Goal: Task Accomplishment & Management: Manage account settings

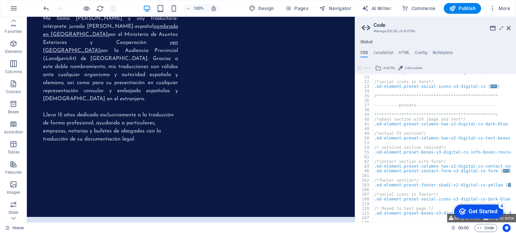
scroll to position [83, 0]
click at [508, 28] on icon at bounding box center [508, 28] width 4 height 5
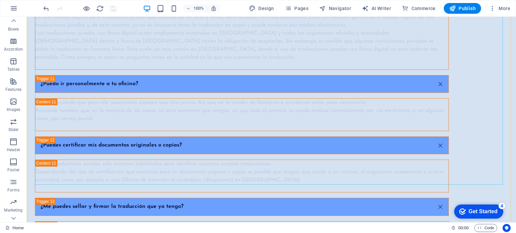
scroll to position [3015, 0]
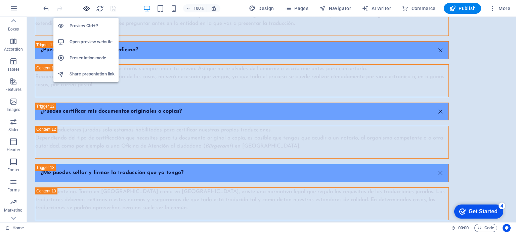
click at [84, 7] on icon "button" at bounding box center [87, 9] width 8 height 8
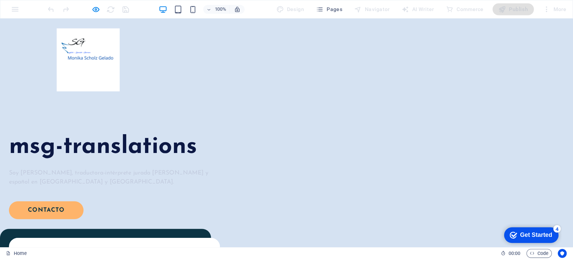
scroll to position [0, 0]
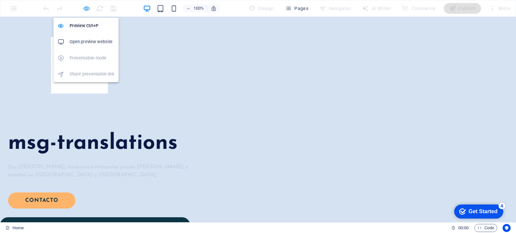
click at [83, 9] on icon "button" at bounding box center [87, 9] width 8 height 8
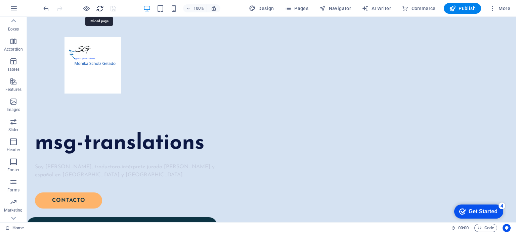
click at [97, 7] on icon "reload" at bounding box center [100, 9] width 8 height 8
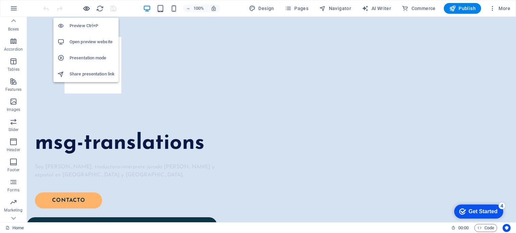
click at [88, 12] on icon "button" at bounding box center [87, 9] width 8 height 8
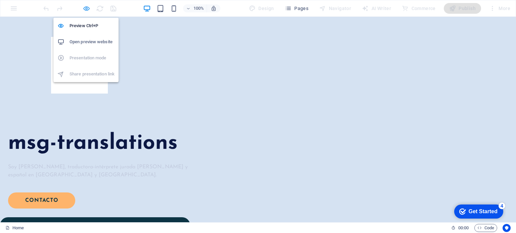
click at [84, 11] on icon "button" at bounding box center [87, 9] width 8 height 8
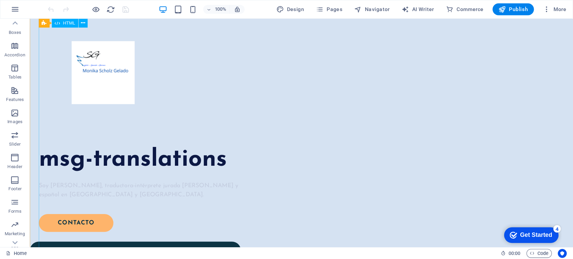
scroll to position [83, 0]
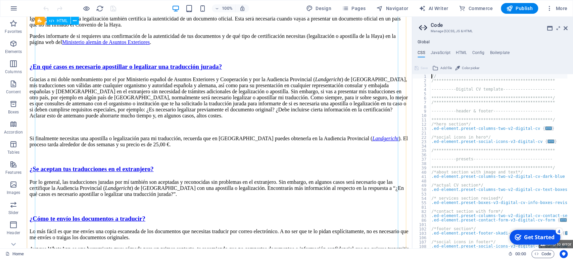
scroll to position [3274, 0]
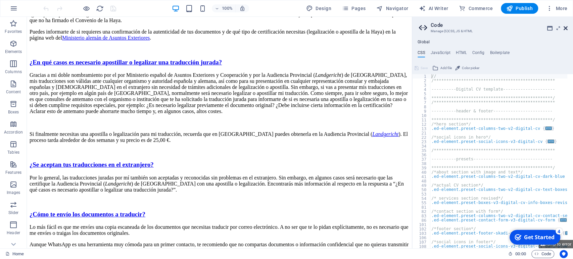
click at [566, 29] on icon at bounding box center [566, 28] width 4 height 5
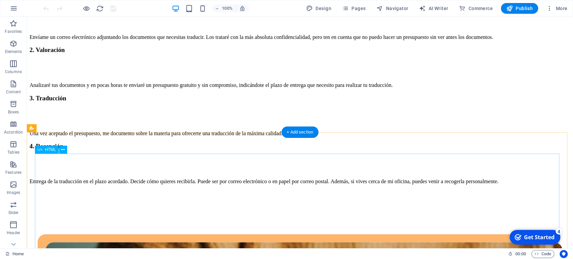
scroll to position [2859, 0]
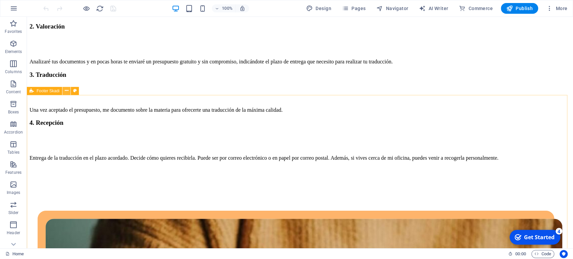
click at [67, 90] on icon at bounding box center [67, 90] width 4 height 7
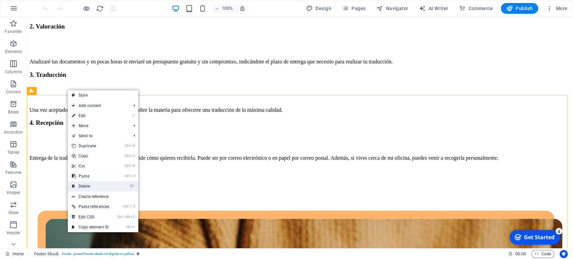
click at [96, 186] on link "⌦ Delete" at bounding box center [90, 186] width 45 height 10
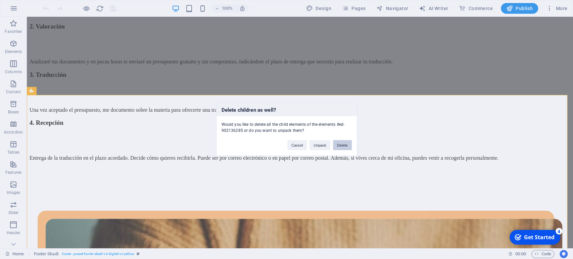
click at [343, 148] on button "Delete" at bounding box center [342, 145] width 19 height 10
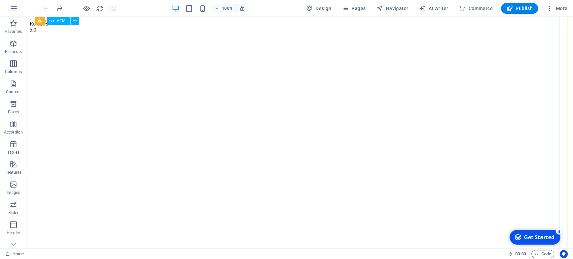
scroll to position [7520, 0]
click at [73, 23] on icon at bounding box center [75, 20] width 4 height 7
click at [53, 20] on icon at bounding box center [51, 21] width 5 height 8
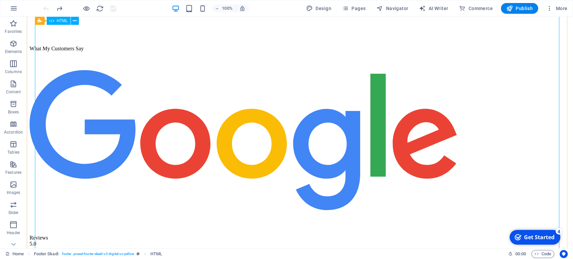
scroll to position [7296, 0]
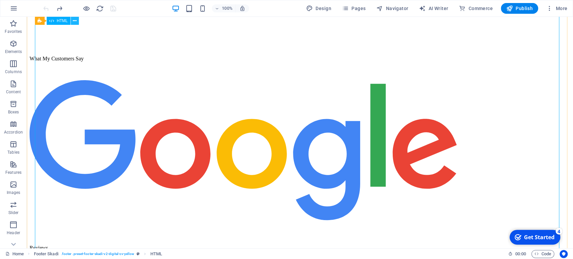
click at [72, 19] on button at bounding box center [75, 21] width 8 height 8
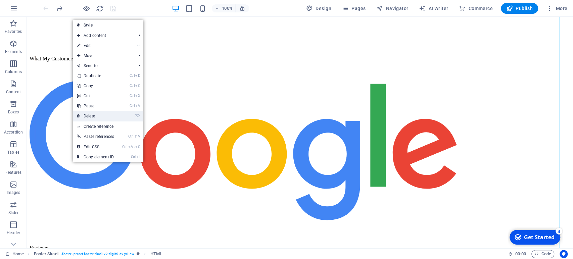
click at [83, 120] on link "⌦ Delete" at bounding box center [95, 116] width 45 height 10
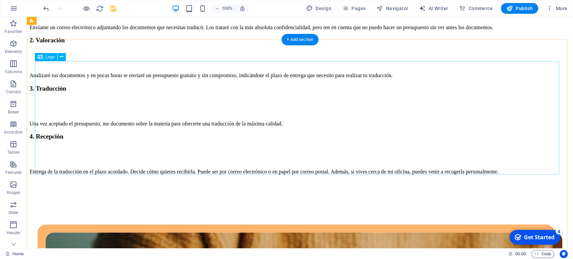
scroll to position [2833, 0]
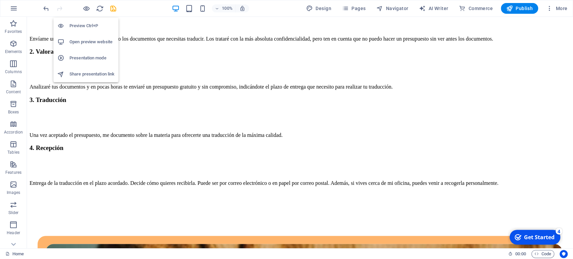
click at [85, 13] on div "Preview Ctrl+P Open preview website Presentation mode Share presentation link" at bounding box center [85, 47] width 65 height 70
click at [85, 115] on icon "button" at bounding box center [273, 118] width 541 height 6
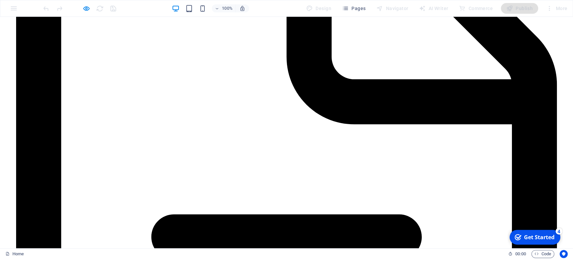
scroll to position [2238, 0]
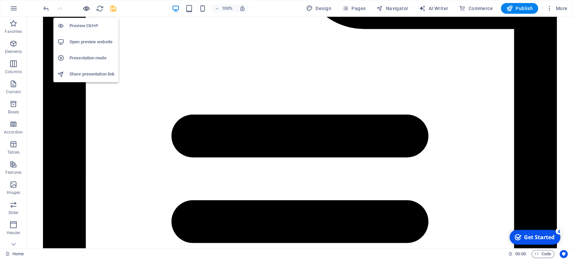
scroll to position [2247, 0]
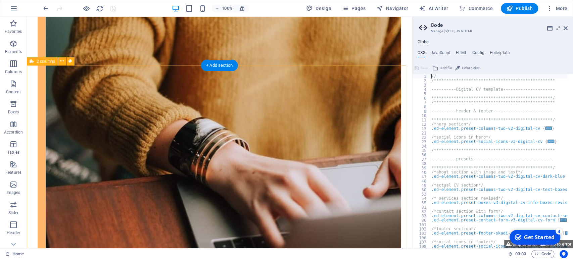
scroll to position [2504, 0]
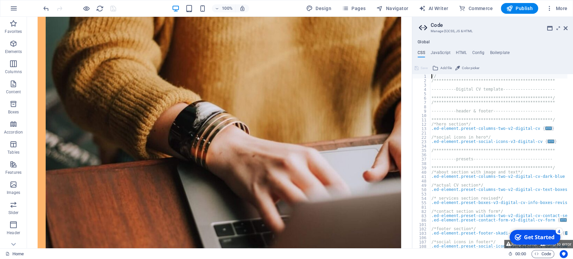
click at [568, 26] on aside "**********" at bounding box center [492, 133] width 161 height 232
click at [565, 28] on icon at bounding box center [566, 28] width 4 height 5
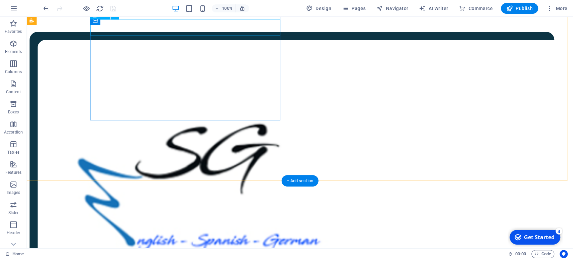
scroll to position [153, 0]
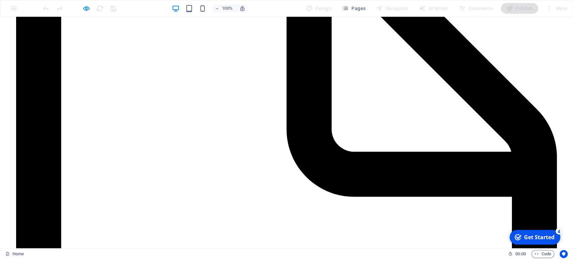
scroll to position [2163, 0]
